Goal: Transaction & Acquisition: Purchase product/service

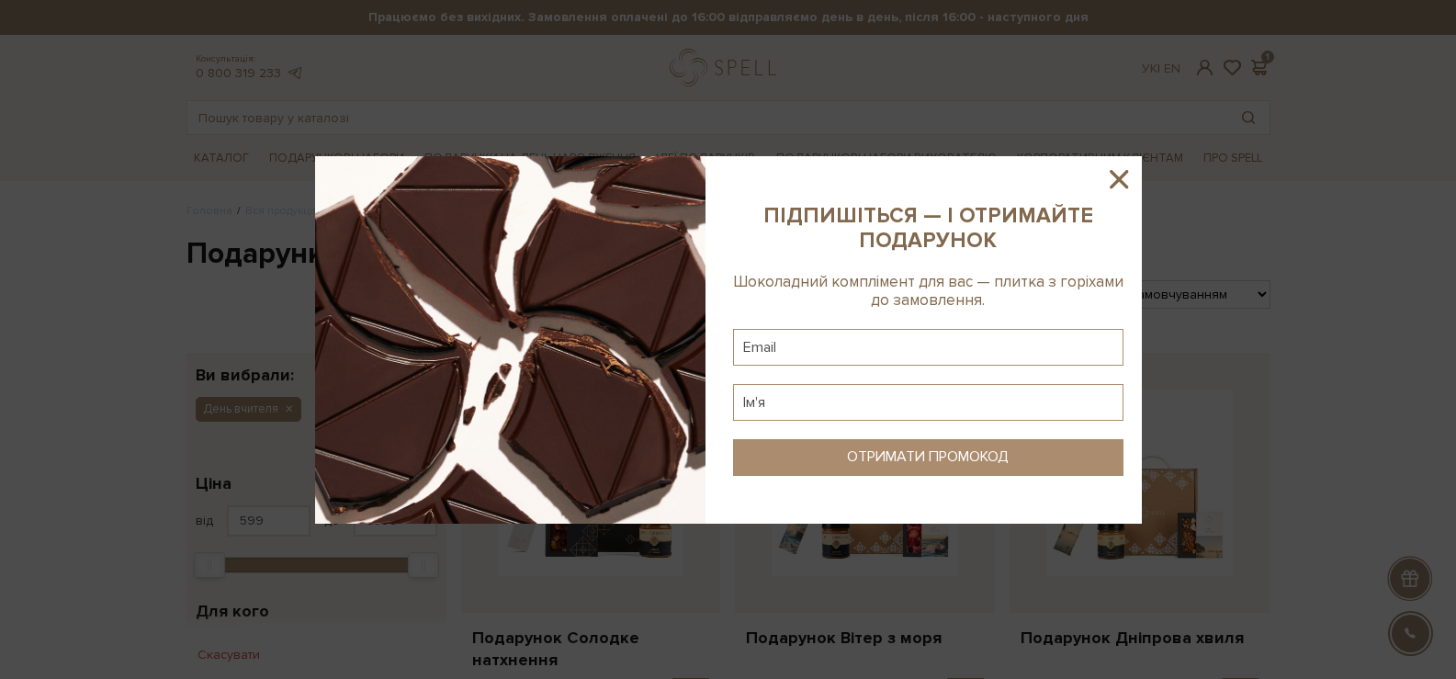
click at [1121, 180] on icon at bounding box center [1119, 179] width 18 height 18
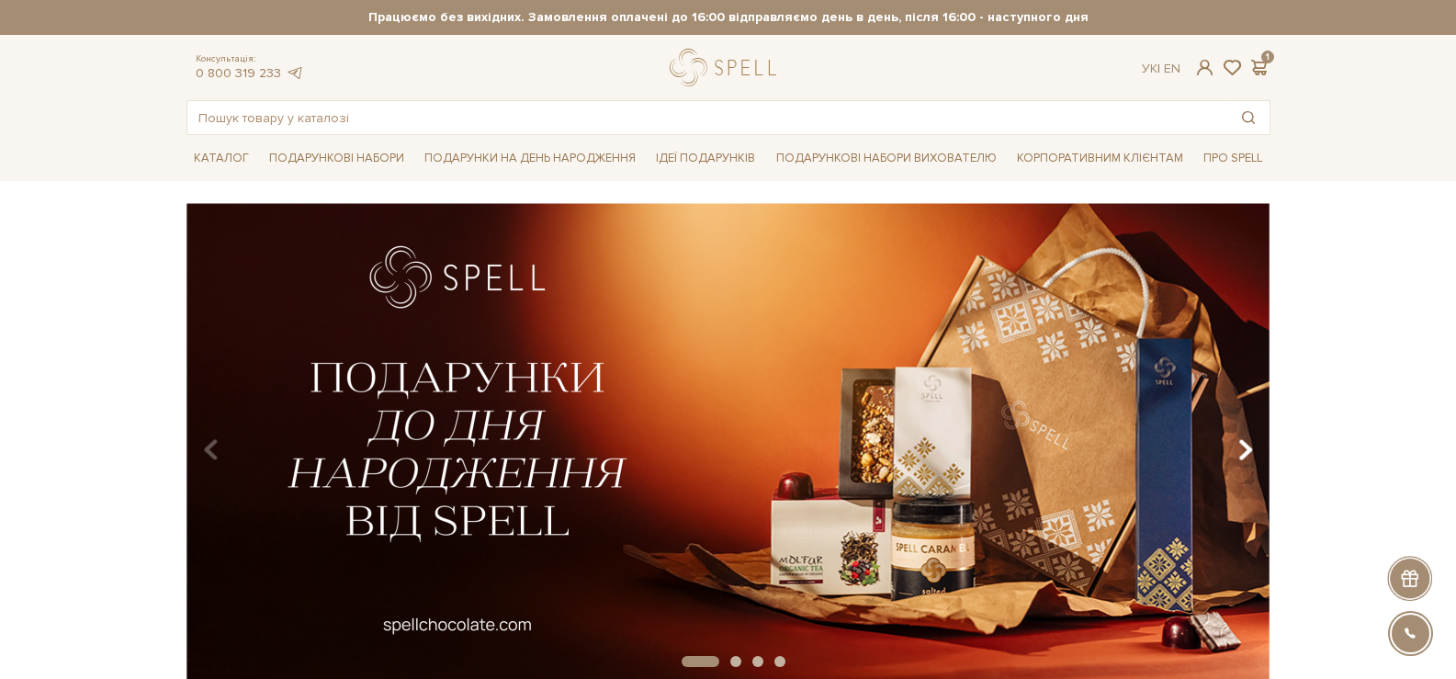
click at [1243, 437] on icon "Carousel Navigation" at bounding box center [1245, 450] width 16 height 31
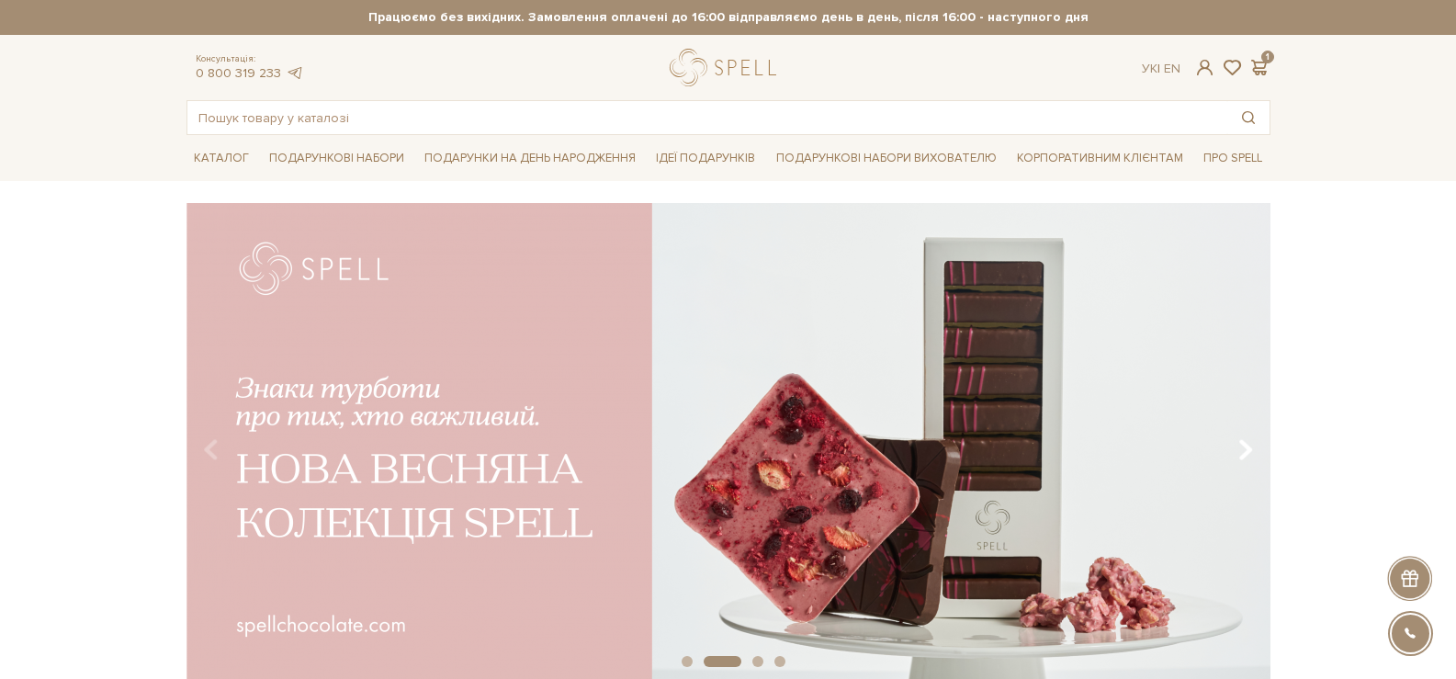
click at [1243, 438] on icon "Carousel Navigation" at bounding box center [1245, 450] width 16 height 31
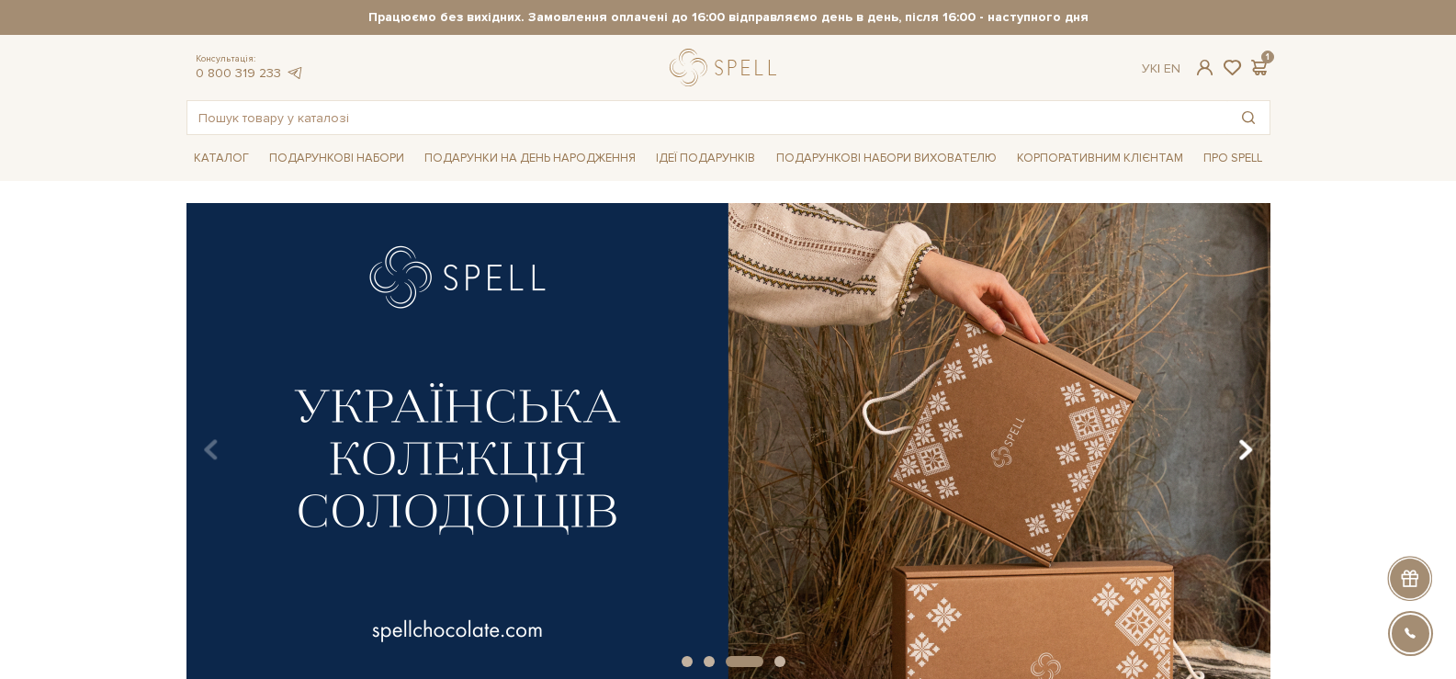
click at [1243, 438] on icon "Carousel Navigation" at bounding box center [1245, 450] width 16 height 31
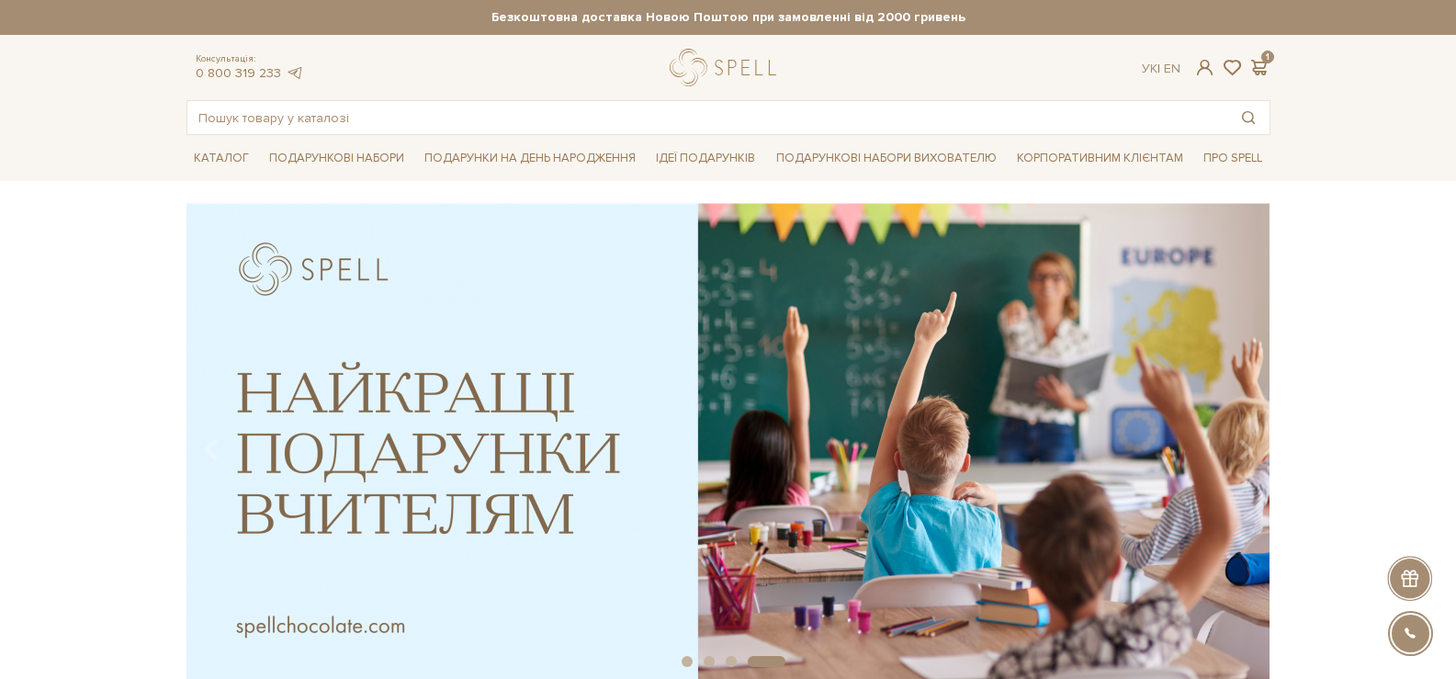
click at [1061, 424] on img at bounding box center [728, 443] width 1084 height 480
